Goal: Information Seeking & Learning: Learn about a topic

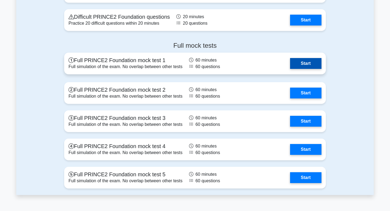
click at [312, 65] on link "Start" at bounding box center [305, 63] width 31 height 11
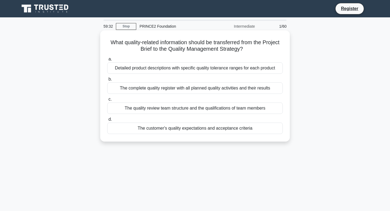
click at [154, 91] on div "The complete quality register with all planned quality activities and their res…" at bounding box center [195, 87] width 176 height 11
click at [107, 81] on input "b. The complete quality register with all planned quality activities and their …" at bounding box center [107, 80] width 0 height 4
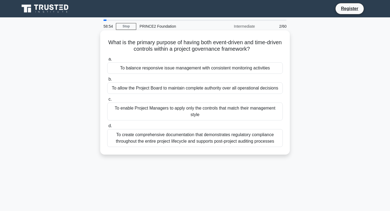
click at [165, 70] on div "To balance responsive issue management with consistent monitoring activities" at bounding box center [195, 67] width 176 height 11
click at [107, 61] on input "a. To balance responsive issue management with consistent monitoring activities" at bounding box center [107, 59] width 0 height 4
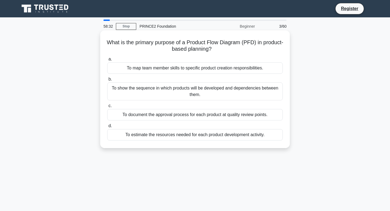
click at [160, 91] on div "To show the sequence in which products will be developed and dependencies betwe…" at bounding box center [195, 91] width 176 height 18
click at [107, 81] on input "b. To show the sequence in which products will be developed and dependencies be…" at bounding box center [107, 80] width 0 height 4
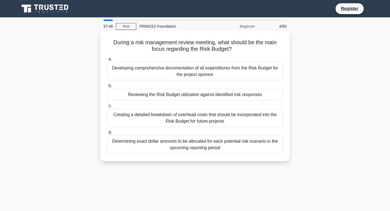
click at [145, 117] on div "Creating a detailed breakdown of overhead costs that should be incorporated int…" at bounding box center [195, 118] width 176 height 18
click at [107, 108] on input "c. Creating a detailed breakdown of overhead costs that should be incorporated …" at bounding box center [107, 106] width 0 height 4
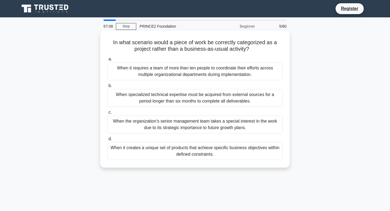
click at [155, 152] on div "When it creates a unique set of products that achieve specific business objecti…" at bounding box center [195, 151] width 176 height 18
click at [107, 141] on input "d. When it creates a unique set of products that achieve specific business obje…" at bounding box center [107, 139] width 0 height 4
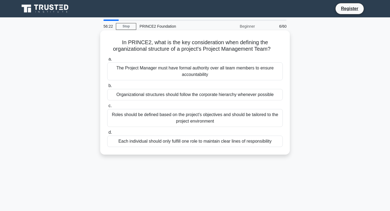
click at [159, 119] on div "Roles should be defined based on the project's objectives and should be tailore…" at bounding box center [195, 118] width 176 height 18
click at [107, 108] on input "c. Roles should be defined based on the project's objectives and should be tail…" at bounding box center [107, 106] width 0 height 4
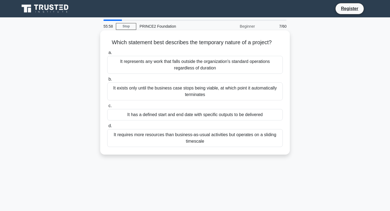
click at [167, 117] on div "It has a defined start and end date with specific outputs to be delivered" at bounding box center [195, 114] width 176 height 11
click at [107, 108] on input "c. It has a defined start and end date with specific outputs to be delivered" at bounding box center [107, 106] width 0 height 4
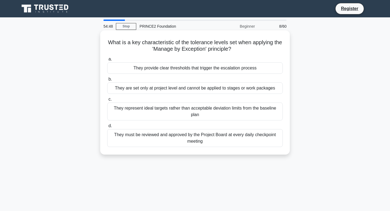
click at [180, 70] on div "They provide clear thresholds that trigger the escalation process" at bounding box center [195, 67] width 176 height 11
click at [107, 61] on input "a. They provide clear thresholds that trigger the escalation process" at bounding box center [107, 59] width 0 height 4
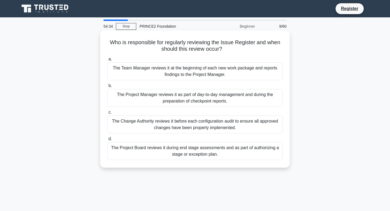
click at [168, 97] on div "The Project Manager reviews it as part of day-to-day management and during the …" at bounding box center [195, 98] width 176 height 18
click at [107, 88] on input "b. The Project Manager reviews it as part of day-to-day management and during t…" at bounding box center [107, 86] width 0 height 4
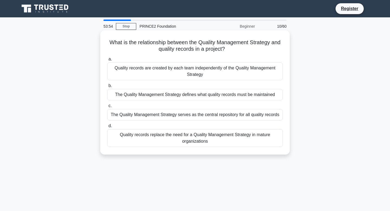
click at [179, 96] on div "The Quality Management Strategy defines what quality records must be maintained" at bounding box center [195, 94] width 176 height 11
click at [107, 88] on input "b. The Quality Management Strategy defines what quality records must be maintai…" at bounding box center [107, 86] width 0 height 4
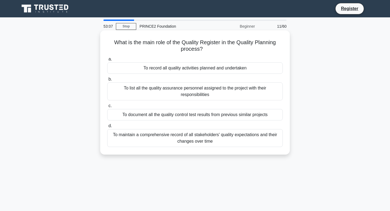
click at [174, 93] on div "To list all the quality assurance personnel assigned to the project with their …" at bounding box center [195, 91] width 176 height 18
click at [107, 81] on input "b. To list all the quality assurance personnel assigned to the project with the…" at bounding box center [107, 80] width 0 height 4
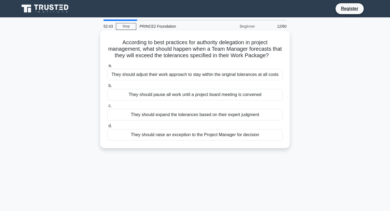
click at [188, 136] on div "They should raise an exception to the Project Manager for decision" at bounding box center [195, 134] width 176 height 11
click at [107, 128] on input "d. They should raise an exception to the Project Manager for decision" at bounding box center [107, 126] width 0 height 4
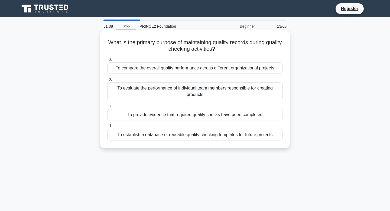
click at [178, 136] on div "To establish a database of reusable quality checking templates for future proje…" at bounding box center [195, 134] width 176 height 11
click at [107, 128] on input "d. To establish a database of reusable quality checking templates for future pr…" at bounding box center [107, 126] width 0 height 4
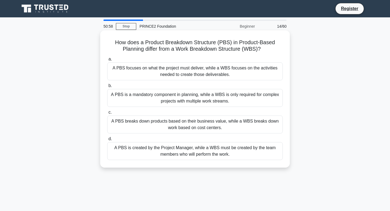
click at [186, 71] on div "A PBS focuses on what the project must deliver, while a WBS focuses on the acti…" at bounding box center [195, 71] width 176 height 18
click at [107, 61] on input "a. A PBS focuses on what the project must deliver, while a WBS focuses on the a…" at bounding box center [107, 59] width 0 height 4
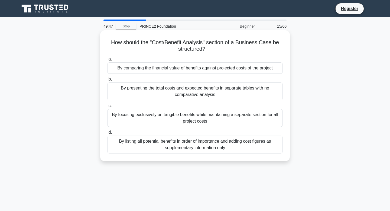
click at [176, 68] on div "By comparing the financial value of benefits against projected costs of the pro…" at bounding box center [195, 67] width 176 height 11
click at [107, 61] on input "a. By comparing the financial value of benefits against projected costs of the …" at bounding box center [107, 59] width 0 height 4
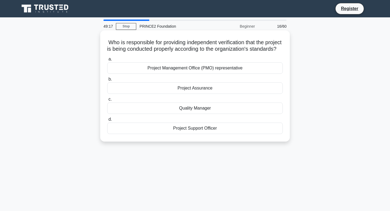
click at [159, 74] on div "Project Management Office (PMO) representative" at bounding box center [195, 67] width 176 height 11
click at [107, 61] on input "a. Project Management Office (PMO) representative" at bounding box center [107, 59] width 0 height 4
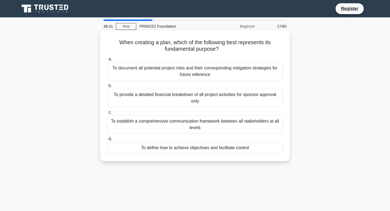
click at [171, 123] on div "To establish a comprehensive communication framework between all stakeholders a…" at bounding box center [195, 125] width 176 height 18
click at [107, 114] on input "c. To establish a comprehensive communication framework between all stakeholder…" at bounding box center [107, 113] width 0 height 4
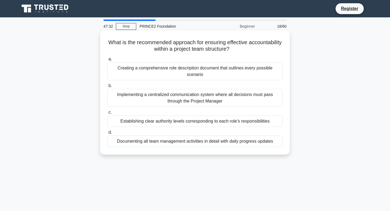
click at [176, 143] on div "Documenting all team management activities in detail with daily progress updates" at bounding box center [195, 141] width 176 height 11
click at [107, 134] on input "d. Documenting all team management activities in detail with daily progress upd…" at bounding box center [107, 133] width 0 height 4
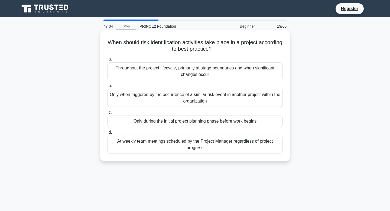
click at [201, 71] on div "Throughout the project lifecycle, primarily at stage boundaries and when signif…" at bounding box center [195, 71] width 176 height 18
click at [107, 61] on input "a. Throughout the project lifecycle, primarily at stage boundaries and when sig…" at bounding box center [107, 59] width 0 height 4
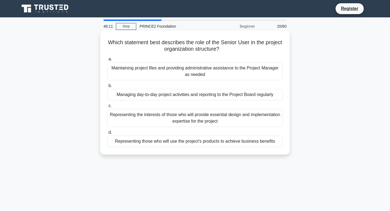
click at [166, 142] on div "Representing those who will use the project's products to achieve business bene…" at bounding box center [195, 141] width 176 height 11
click at [107, 134] on input "d. Representing those who will use the project's products to achieve business b…" at bounding box center [107, 133] width 0 height 4
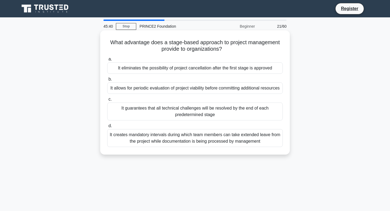
click at [175, 92] on div "It allows for periodic evaluation of project viability before committing additi…" at bounding box center [195, 87] width 176 height 11
click at [107, 81] on input "b. It allows for periodic evaluation of project viability before committing add…" at bounding box center [107, 80] width 0 height 4
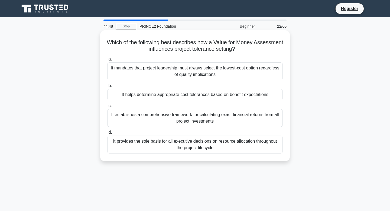
click at [174, 97] on div "It helps determine appropriate cost tolerances based on benefit expectations" at bounding box center [195, 94] width 176 height 11
click at [107, 88] on input "b. It helps determine appropriate cost tolerances based on benefit expectations" at bounding box center [107, 86] width 0 height 4
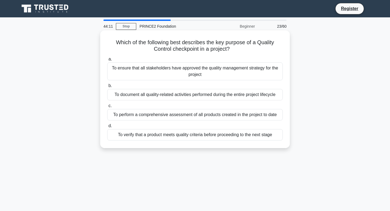
click at [174, 137] on div "To verify that a product meets quality criteria before proceeding to the next s…" at bounding box center [195, 134] width 176 height 11
click at [107, 128] on input "d. To verify that a product meets quality criteria before proceeding to the nex…" at bounding box center [107, 126] width 0 height 4
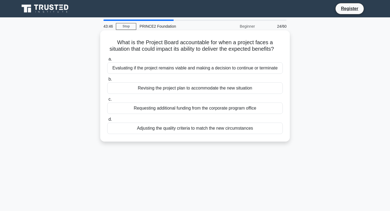
click at [176, 68] on div "Evaluating if the project remains viable and making a decision to continue or t…" at bounding box center [195, 67] width 176 height 11
click at [107, 61] on input "a. Evaluating if the project remains viable and making a decision to continue o…" at bounding box center [107, 59] width 0 height 4
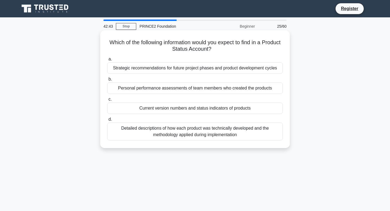
click at [181, 110] on div "Current version numbers and status indicators of products" at bounding box center [195, 107] width 176 height 11
click at [107, 101] on input "c. Current version numbers and status indicators of products" at bounding box center [107, 100] width 0 height 4
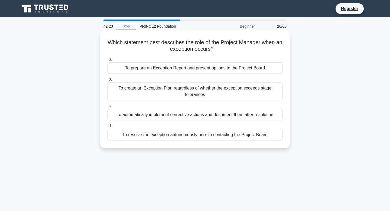
click at [194, 71] on div "To prepare an Exception Report and present options to the Project Board" at bounding box center [195, 67] width 176 height 11
click at [107, 61] on input "a. To prepare an Exception Report and present options to the Project Board" at bounding box center [107, 59] width 0 height 4
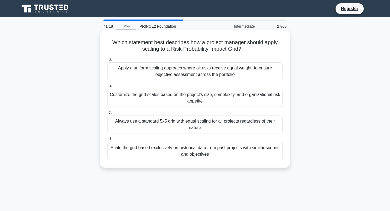
click at [189, 155] on div "Scale the grid based exclusively on historical data from past projects with sim…" at bounding box center [195, 151] width 176 height 18
click at [107, 141] on input "d. Scale the grid based exclusively on historical data from past projects with …" at bounding box center [107, 139] width 0 height 4
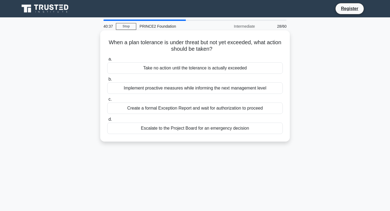
click at [176, 89] on div "Implement proactive measures while informing the next management level" at bounding box center [195, 87] width 176 height 11
click at [107, 81] on input "b. Implement proactive measures while informing the next management level" at bounding box center [107, 80] width 0 height 4
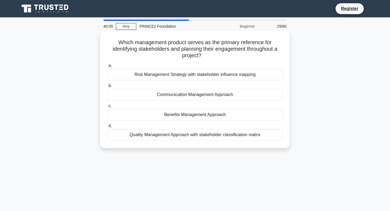
click at [190, 136] on div "Quality Management Approach with stakeholder classification matrix" at bounding box center [195, 134] width 176 height 11
click at [107, 128] on input "d. Quality Management Approach with stakeholder classification matrix" at bounding box center [107, 126] width 0 height 4
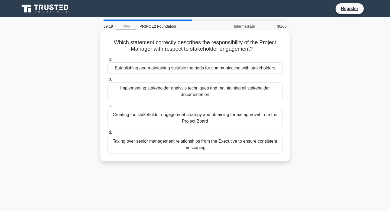
click at [161, 72] on div "Establishing and maintaining suitable methods for communicating with stakeholde…" at bounding box center [195, 67] width 176 height 11
click at [107, 61] on input "a. Establishing and maintaining suitable methods for communicating with stakeho…" at bounding box center [107, 59] width 0 height 4
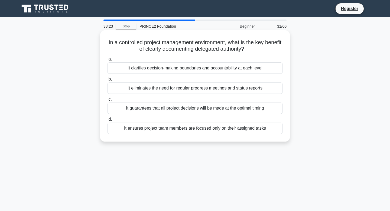
click at [170, 69] on div "It clarifies decision-making boundaries and accountability at each level" at bounding box center [195, 67] width 176 height 11
click at [107, 61] on input "a. It clarifies decision-making boundaries and accountability at each level" at bounding box center [107, 59] width 0 height 4
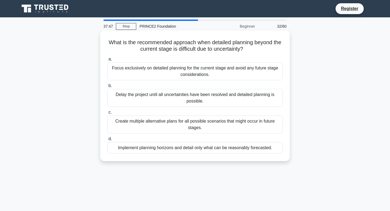
click at [164, 124] on div "Create multiple alternative plans for all possible scenarios that might occur i…" at bounding box center [195, 125] width 176 height 18
click at [107, 114] on input "c. Create multiple alternative plans for all possible scenarios that might occu…" at bounding box center [107, 113] width 0 height 4
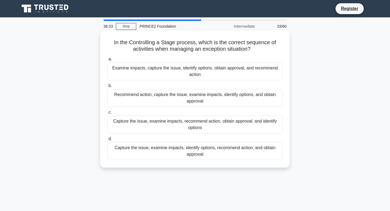
click at [146, 152] on div "Capture the issue, examine impacts, identify options, recommend action, and obt…" at bounding box center [195, 151] width 176 height 18
click at [107, 141] on input "d. Capture the issue, examine impacts, identify options, recommend action, and …" at bounding box center [107, 139] width 0 height 4
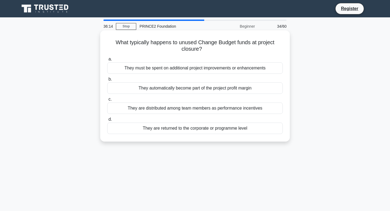
click at [161, 131] on div "They are returned to the corporate or programme level" at bounding box center [195, 128] width 176 height 11
click at [107, 121] on input "d. They are returned to the corporate or programme level" at bounding box center [107, 120] width 0 height 4
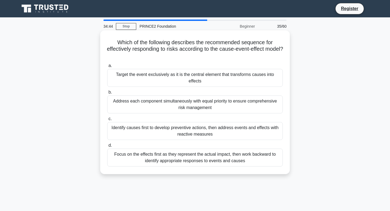
click at [176, 160] on div "Focus on the effects first as they represent the actual impact, then work backw…" at bounding box center [195, 158] width 176 height 18
click at [107, 147] on input "d. Focus on the effects first as they represent the actual impact, then work ba…" at bounding box center [107, 146] width 0 height 4
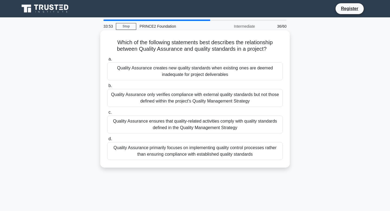
click at [185, 125] on div "Quality Assurance ensures that quality-related activities comply with quality s…" at bounding box center [195, 125] width 176 height 18
click at [107, 114] on input "c. Quality Assurance ensures that quality-related activities comply with qualit…" at bounding box center [107, 113] width 0 height 4
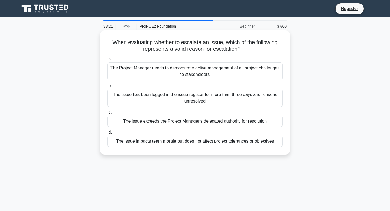
click at [166, 121] on div "The issue exceeds the Project Manager's delegated authority for resolution" at bounding box center [195, 121] width 176 height 11
click at [107, 114] on input "c. The issue exceeds the Project Manager's delegated authority for resolution" at bounding box center [107, 113] width 0 height 4
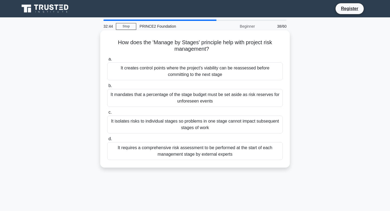
click at [172, 72] on div "It creates control points where the project's viability can be reassessed befor…" at bounding box center [195, 71] width 176 height 18
click at [107, 61] on input "a. It creates control points where the project's viability can be reassessed be…" at bounding box center [107, 59] width 0 height 4
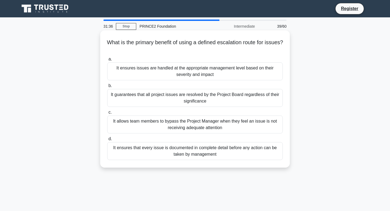
click at [180, 71] on div "It ensures issues are handled at the appropriate management level based on thei…" at bounding box center [195, 71] width 176 height 18
click at [107, 61] on input "a. It ensures issues are handled at the appropriate management level based on t…" at bounding box center [107, 59] width 0 height 4
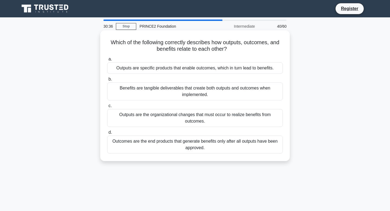
click at [244, 71] on div "Outputs are specific products that enable outcomes, which in turn lead to benef…" at bounding box center [195, 67] width 176 height 11
click at [107, 61] on input "a. Outputs are specific products that enable outcomes, which in turn lead to be…" at bounding box center [107, 59] width 0 height 4
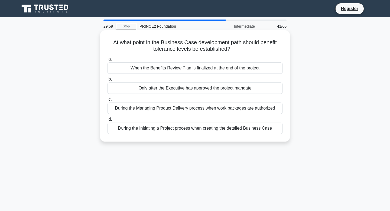
click at [216, 132] on div "During the Initiating a Project process when creating the detailed Business Case" at bounding box center [195, 128] width 176 height 11
click at [107, 121] on input "d. During the Initiating a Project process when creating the detailed Business …" at bounding box center [107, 120] width 0 height 4
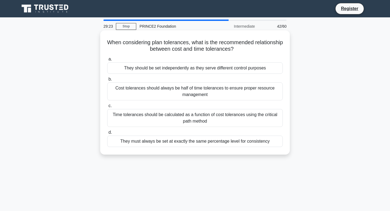
click at [183, 70] on div "They should be set independently as they serve different control purposes" at bounding box center [195, 67] width 176 height 11
click at [107, 61] on input "a. They should be set independently as they serve different control purposes" at bounding box center [107, 59] width 0 height 4
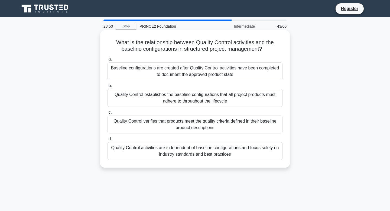
click at [159, 127] on div "Quality Control verifies that products meet the quality criteria defined in the…" at bounding box center [195, 125] width 176 height 18
click at [107, 114] on input "c. Quality Control verifies that products meet the quality criteria defined in …" at bounding box center [107, 113] width 0 height 4
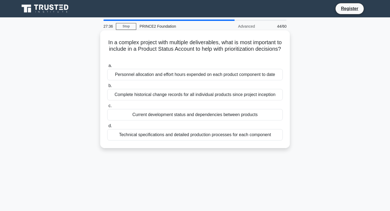
click at [157, 133] on div "Technical specifications and detailed production processes for each component" at bounding box center [195, 134] width 176 height 11
click at [107, 128] on input "d. Technical specifications and detailed production processes for each component" at bounding box center [107, 126] width 0 height 4
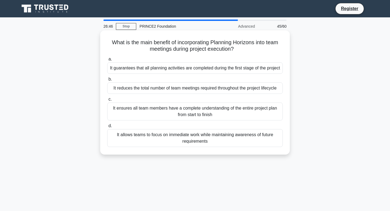
click at [163, 117] on div "It ensures all team members have a complete understanding of the entire project…" at bounding box center [195, 111] width 176 height 18
click at [107, 101] on input "c. It ensures all team members have a complete understanding of the entire proj…" at bounding box center [107, 100] width 0 height 4
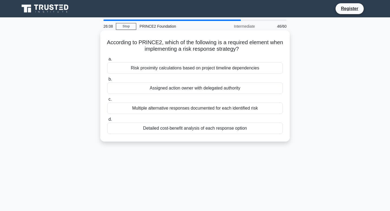
click at [176, 90] on div "Assigned action owner with delegated authority" at bounding box center [195, 87] width 176 height 11
click at [107, 81] on input "b. Assigned action owner with delegated authority" at bounding box center [107, 80] width 0 height 4
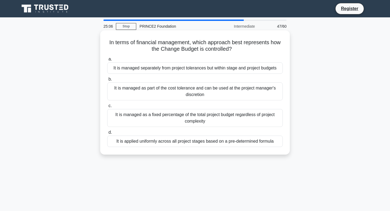
click at [177, 92] on div "It is managed as part of the cost tolerance and can be used at the project mana…" at bounding box center [195, 91] width 176 height 18
click at [107, 81] on input "b. It is managed as part of the cost tolerance and can be used at the project m…" at bounding box center [107, 80] width 0 height 4
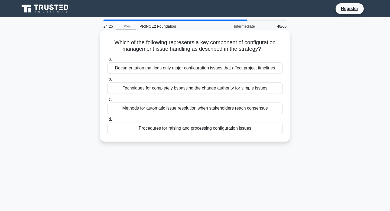
click at [185, 67] on div "Documentation that logs only major configuration issues that affect project tim…" at bounding box center [195, 67] width 176 height 11
click at [107, 61] on input "a. Documentation that logs only major configuration issues that affect project …" at bounding box center [107, 59] width 0 height 4
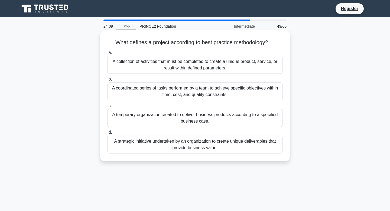
click at [157, 116] on div "A temporary organization created to deliver business products according to a sp…" at bounding box center [195, 118] width 176 height 18
click at [107, 108] on input "c. A temporary organization created to deliver business products according to a…" at bounding box center [107, 106] width 0 height 4
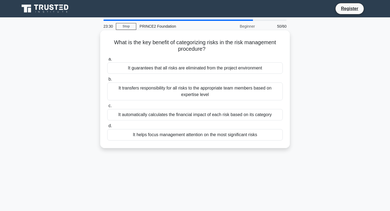
click at [210, 133] on div "It helps focus management attention on the most significant risks" at bounding box center [195, 134] width 176 height 11
click at [107, 128] on input "d. It helps focus management attention on the most significant risks" at bounding box center [107, 126] width 0 height 4
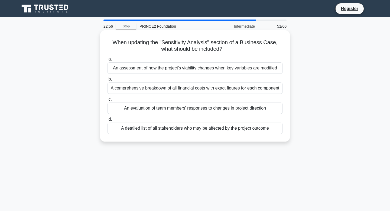
click at [194, 70] on div "An assessment of how the project's viability changes when key variables are mod…" at bounding box center [195, 67] width 176 height 11
click at [107, 61] on input "a. An assessment of how the project's viability changes when key variables are …" at bounding box center [107, 59] width 0 height 4
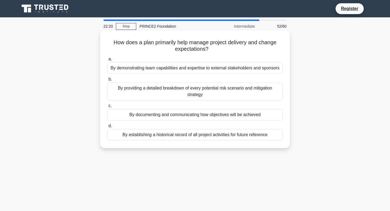
click at [171, 93] on div "By providing a detailed breakdown of every potential risk scenario and mitigati…" at bounding box center [195, 91] width 176 height 18
click at [107, 81] on input "b. By providing a detailed breakdown of every potential risk scenario and mitig…" at bounding box center [107, 80] width 0 height 4
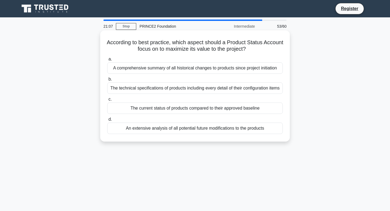
click at [184, 68] on div "A comprehensive summary of all historical changes to products since project ini…" at bounding box center [195, 67] width 176 height 11
click at [107, 61] on input "a. A comprehensive summary of all historical changes to products since project …" at bounding box center [107, 59] width 0 height 4
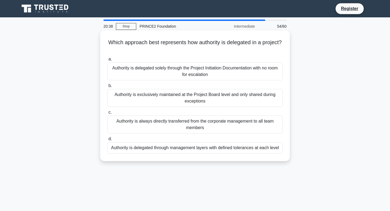
click at [177, 149] on div "Authority is delegated through management layers with defined tolerances at eac…" at bounding box center [195, 147] width 176 height 11
click at [107, 141] on input "d. Authority is delegated through management layers with defined tolerances at …" at bounding box center [107, 139] width 0 height 4
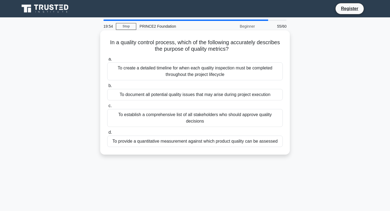
click at [179, 94] on div "To document all potential quality issues that may arise during project execution" at bounding box center [195, 94] width 176 height 11
click at [107, 88] on input "b. To document all potential quality issues that may arise during project execu…" at bounding box center [107, 86] width 0 height 4
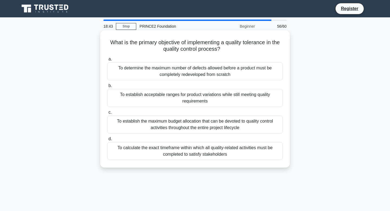
click at [224, 125] on div "To establish the maximum budget allocation that can be devoted to quality contr…" at bounding box center [195, 125] width 176 height 18
click at [107, 114] on input "c. To establish the maximum budget allocation that can be devoted to quality co…" at bounding box center [107, 113] width 0 height 4
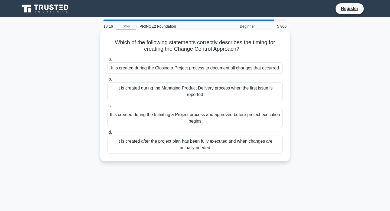
click at [195, 119] on div "It is created during the Initiating a Project process and approved before proje…" at bounding box center [195, 118] width 176 height 18
click at [107, 108] on input "c. It is created during the Initiating a Project process and approved before pr…" at bounding box center [107, 106] width 0 height 4
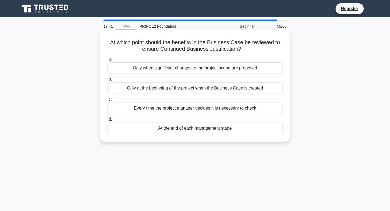
click at [187, 129] on div "At the end of each management stage" at bounding box center [195, 128] width 176 height 11
click at [107, 121] on input "d. At the end of each management stage" at bounding box center [107, 120] width 0 height 4
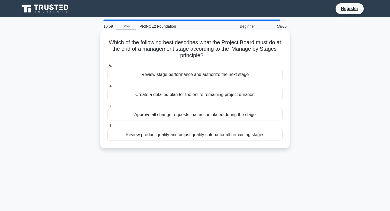
click at [199, 77] on div "Review stage performance and authorize the next stage" at bounding box center [195, 74] width 176 height 11
click at [107, 68] on input "a. Review stage performance and authorize the next stage" at bounding box center [107, 66] width 0 height 4
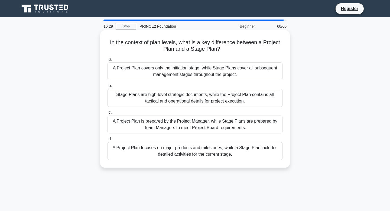
click at [200, 74] on div "A Project Plan covers only the initiation stage, while Stage Plans cover all su…" at bounding box center [195, 71] width 176 height 18
click at [107, 61] on input "a. A Project Plan covers only the initiation stage, while Stage Plans cover all…" at bounding box center [107, 59] width 0 height 4
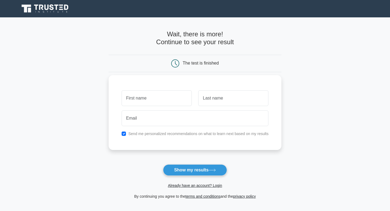
click at [163, 102] on input "text" at bounding box center [157, 98] width 70 height 16
type input "Shivani"
click at [215, 102] on input "text" at bounding box center [233, 98] width 70 height 16
type input "Adhar"
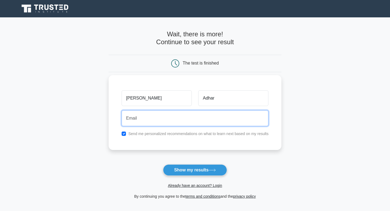
click at [201, 121] on input "email" at bounding box center [195, 118] width 147 height 16
type input "shivani1998.sa8@gmail.com"
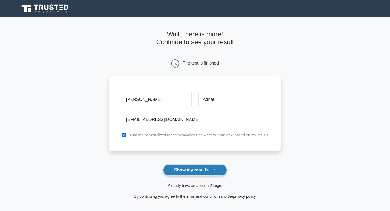
click at [198, 171] on button "Show my results" at bounding box center [195, 169] width 64 height 11
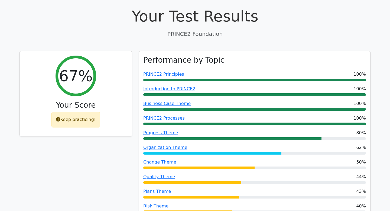
scroll to position [177, 0]
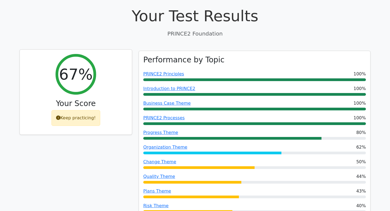
click at [59, 116] on icon at bounding box center [58, 118] width 4 height 4
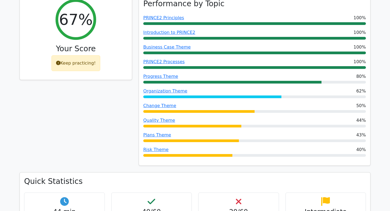
scroll to position [234, 0]
